Goal: Answer question/provide support: Share knowledge or assist other users

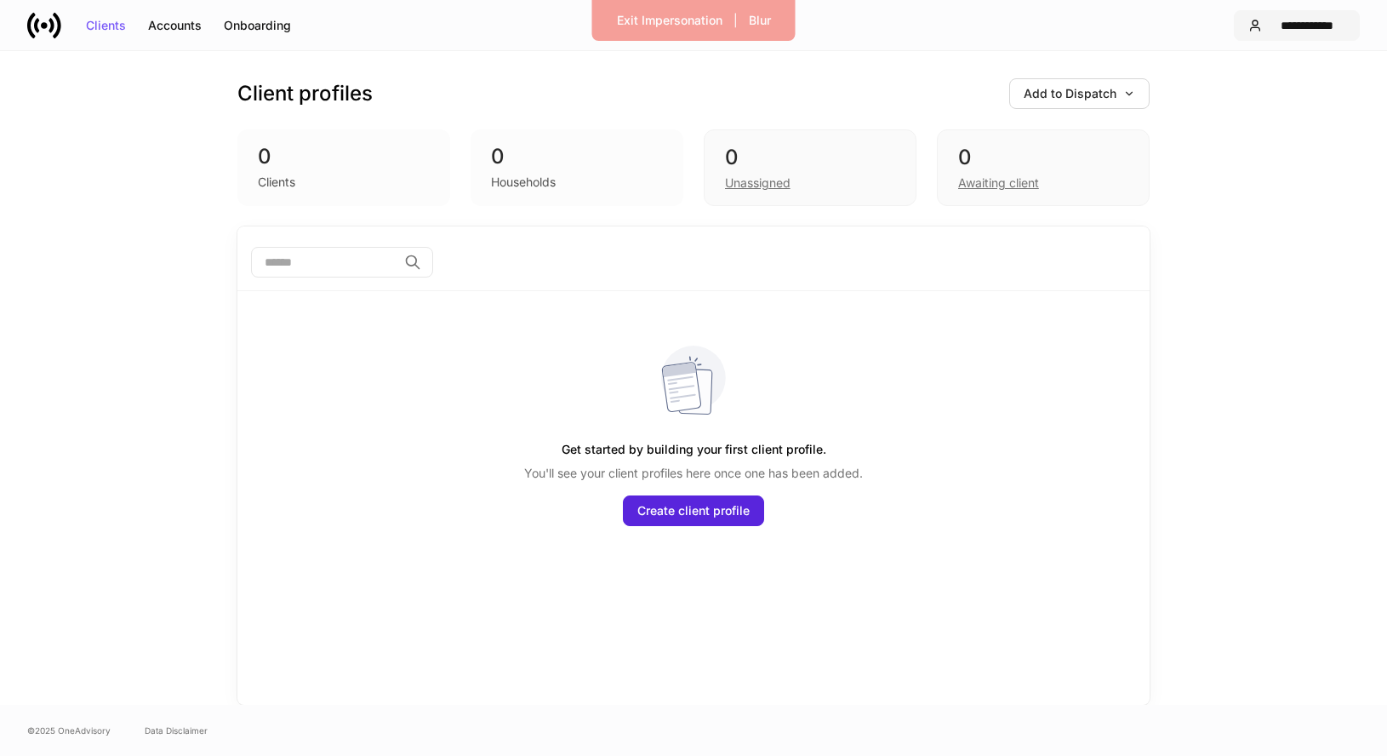
click at [1291, 24] on div "**********" at bounding box center [1307, 26] width 77 height 12
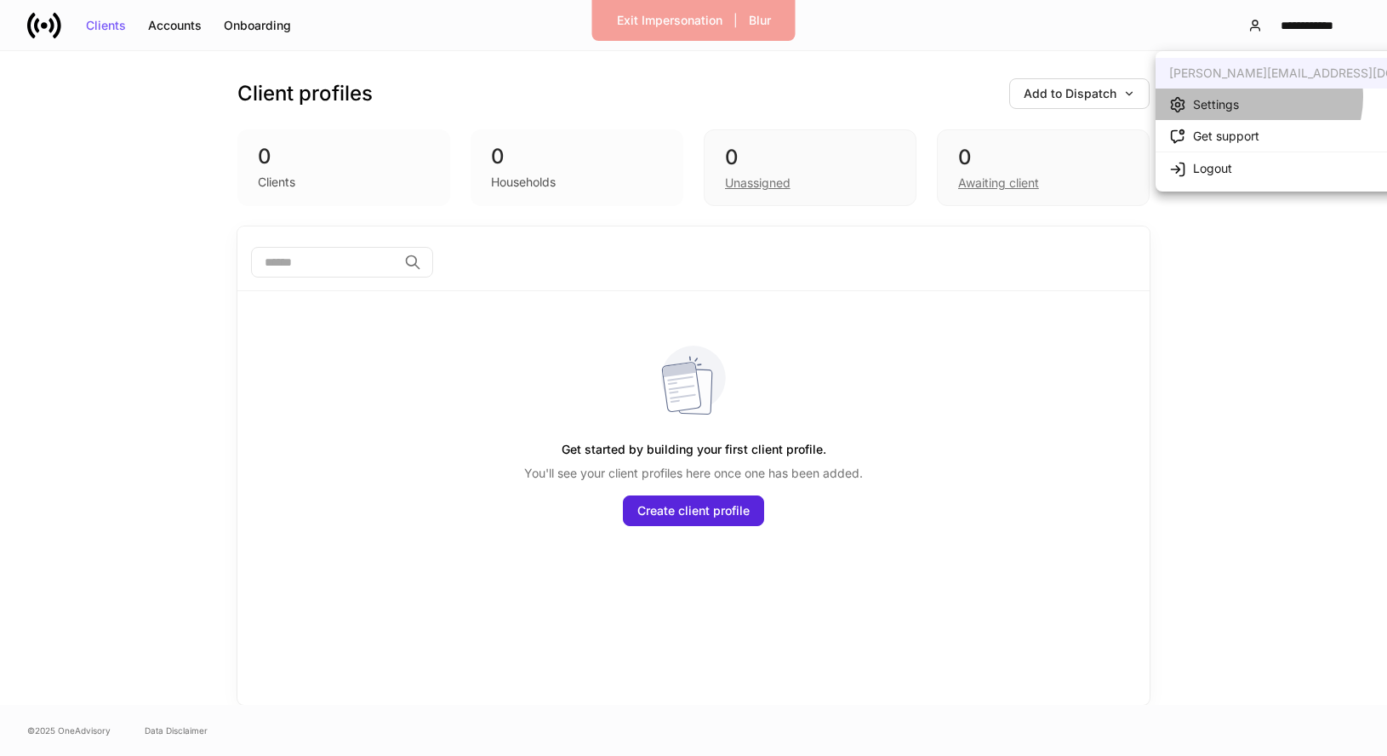
click at [1258, 97] on li "Settings" at bounding box center [1321, 104] width 330 height 31
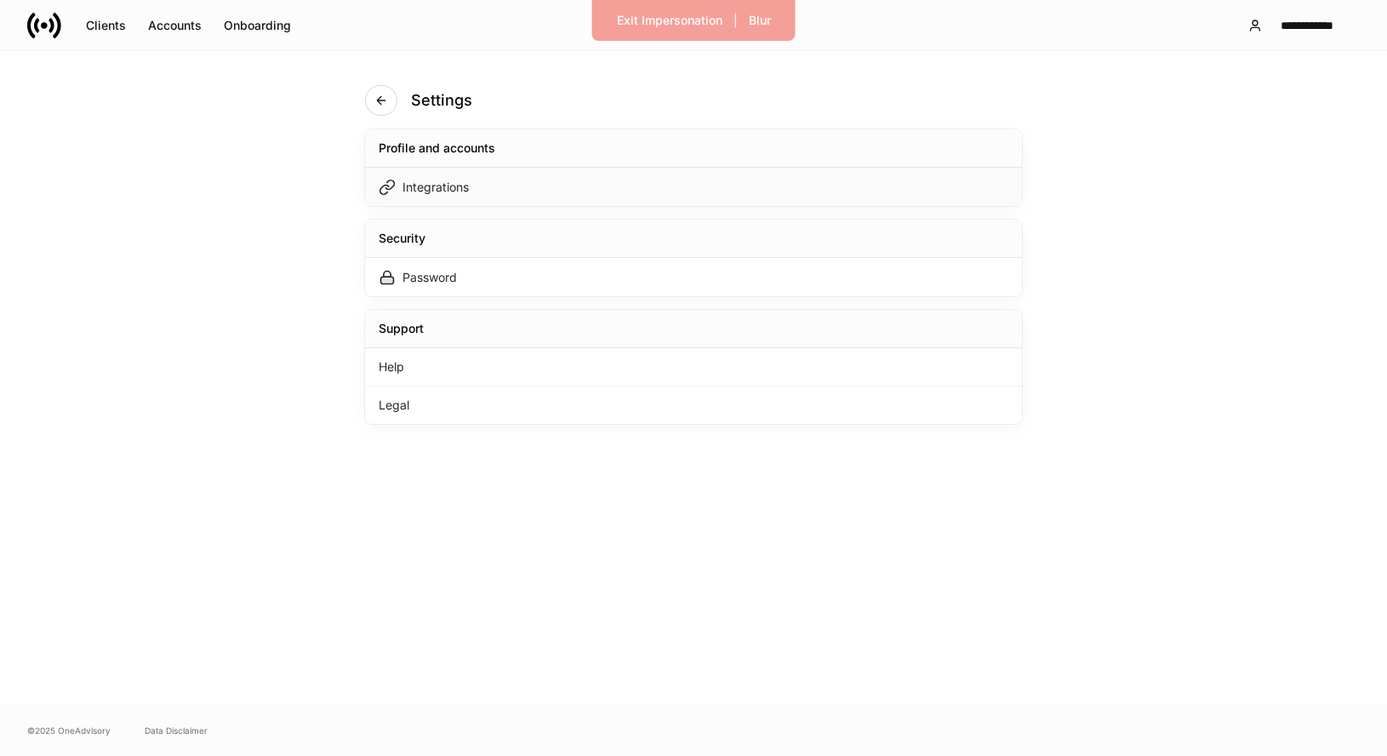
click at [540, 193] on div "Integrations" at bounding box center [693, 187] width 657 height 38
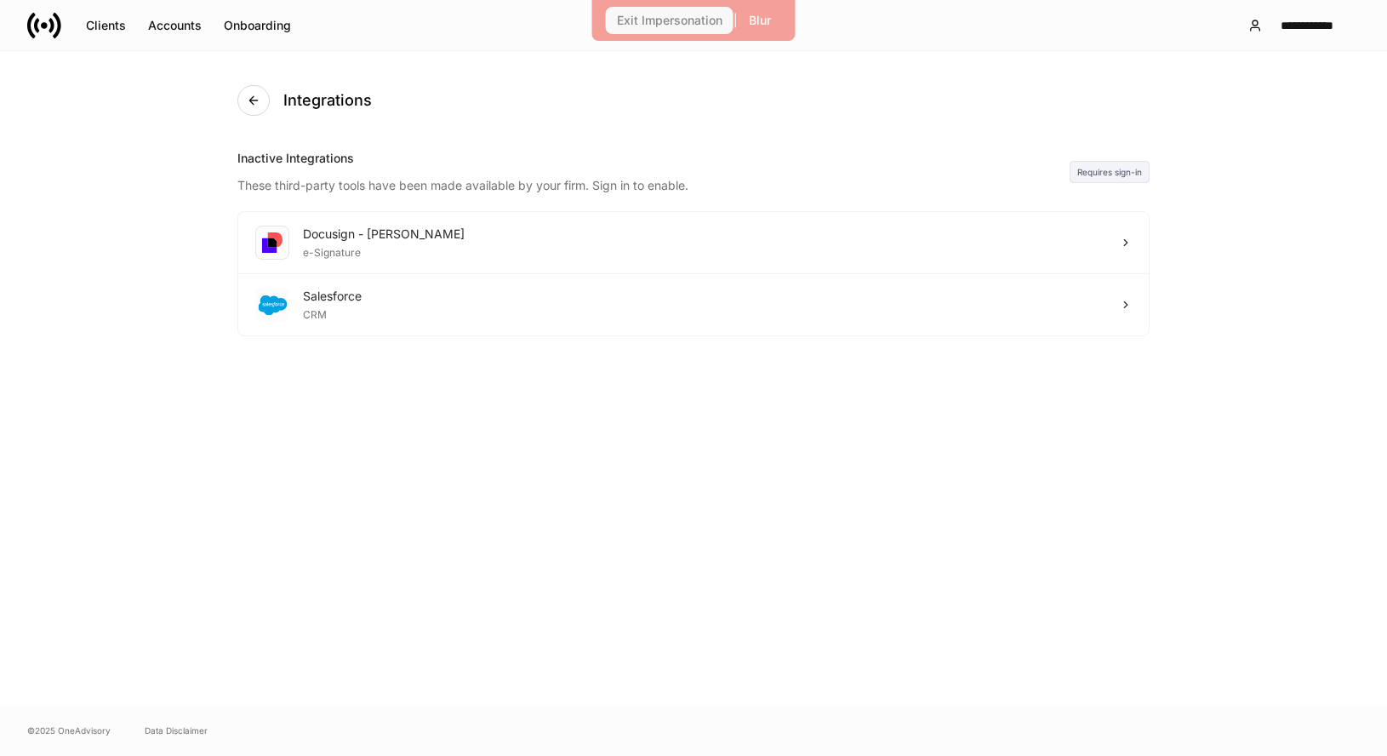
click at [647, 21] on div "Exit Impersonation" at bounding box center [670, 20] width 106 height 12
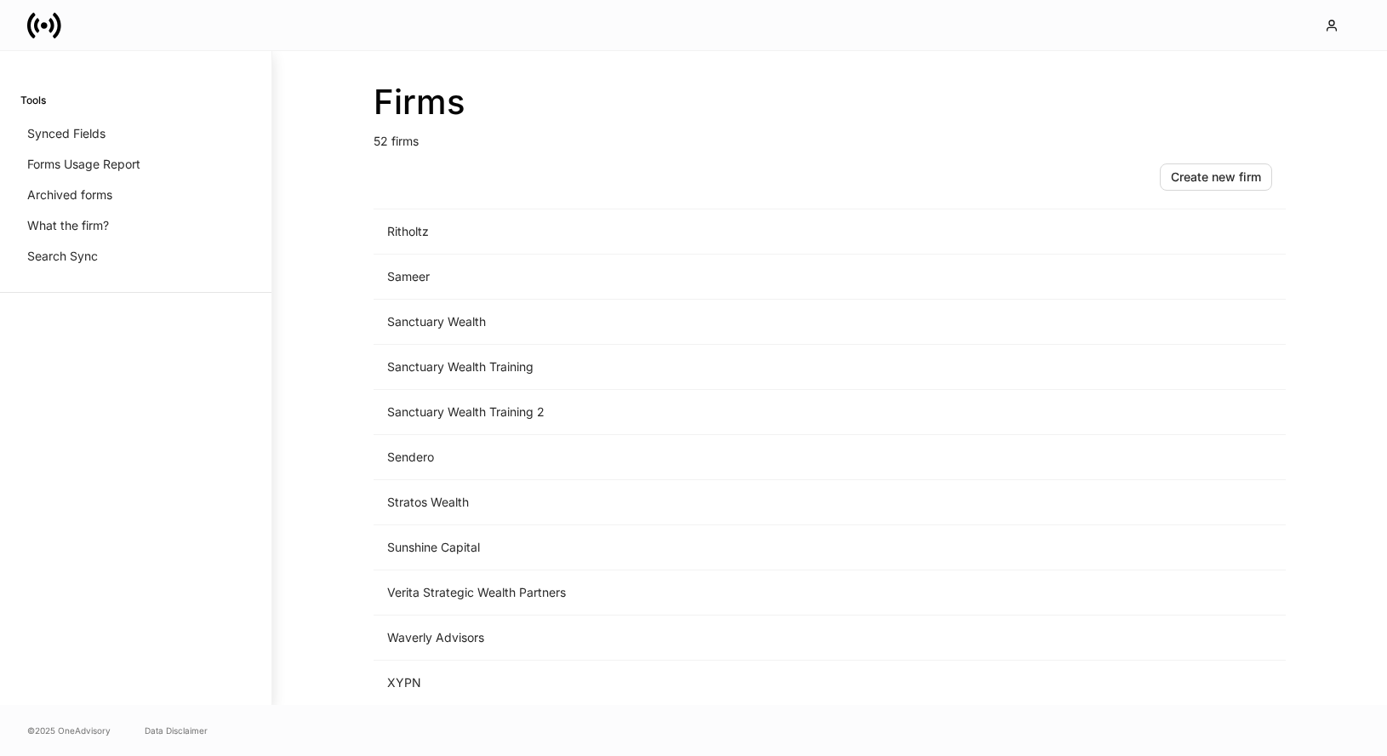
scroll to position [1229, 0]
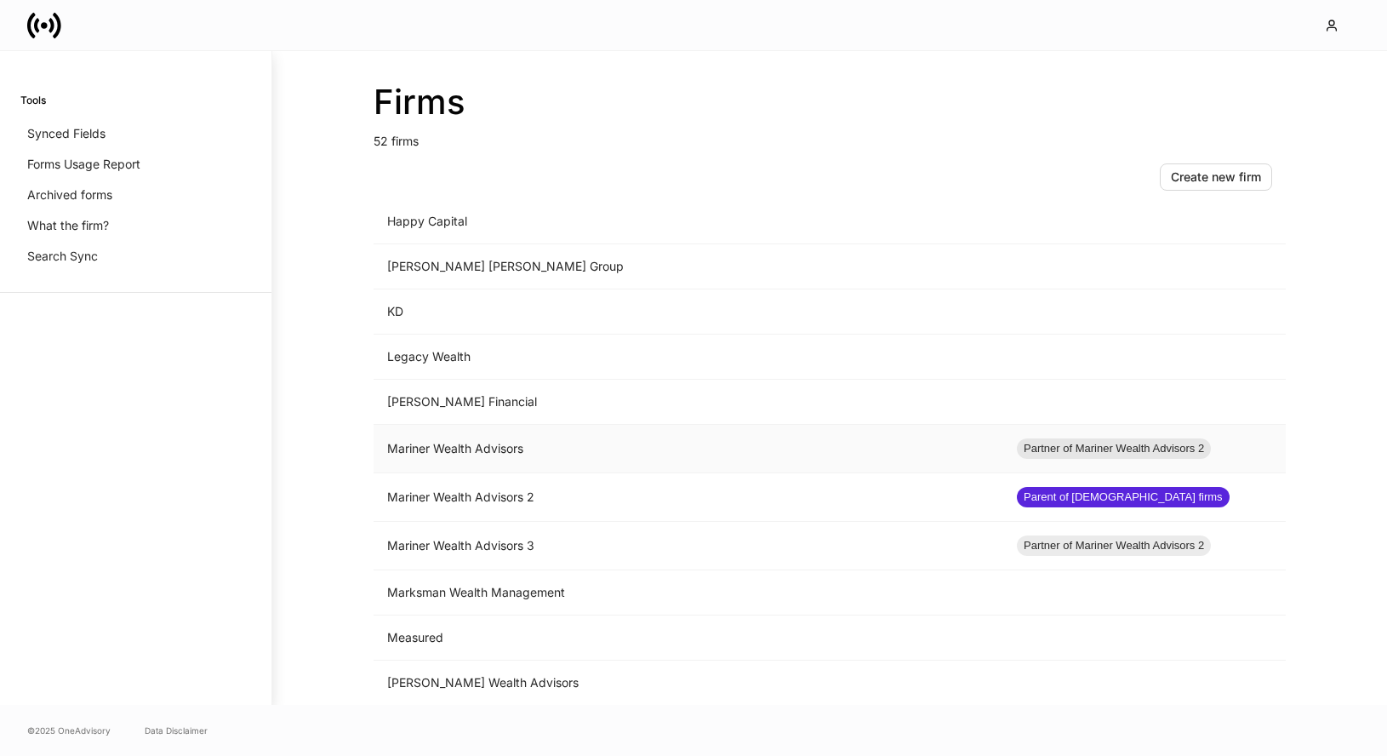
click at [607, 444] on td "Mariner Wealth Advisors" at bounding box center [689, 449] width 630 height 49
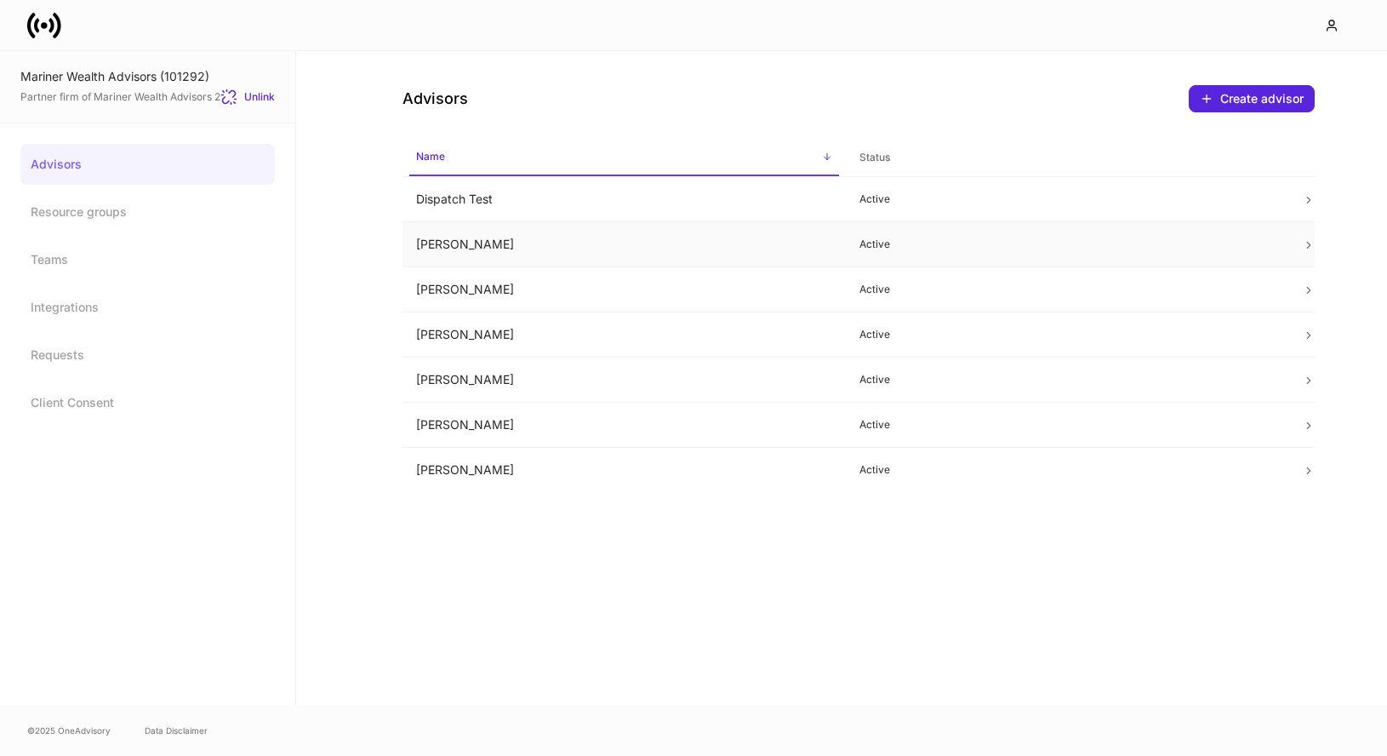
click at [590, 246] on td "[PERSON_NAME]" at bounding box center [624, 244] width 443 height 45
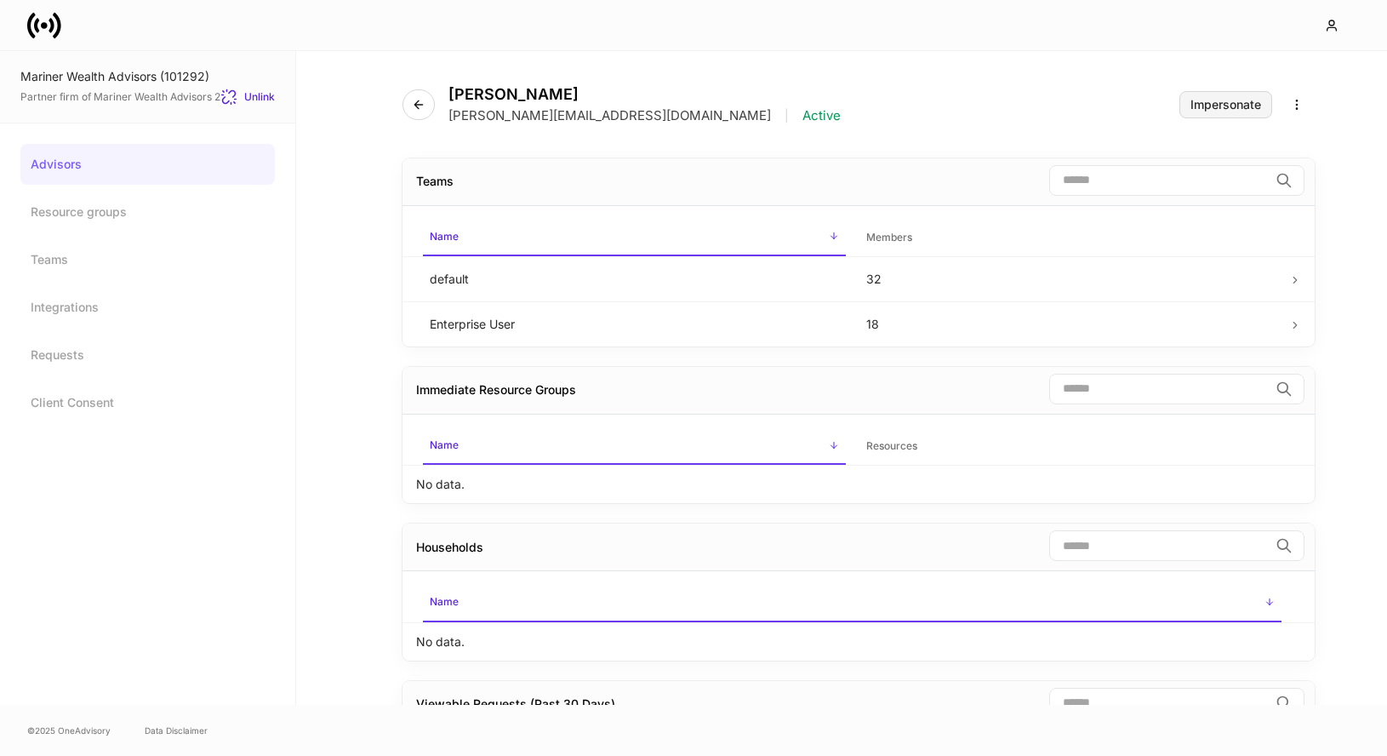
click at [1211, 101] on div "Impersonate" at bounding box center [1226, 105] width 71 height 12
